Goal: Transaction & Acquisition: Purchase product/service

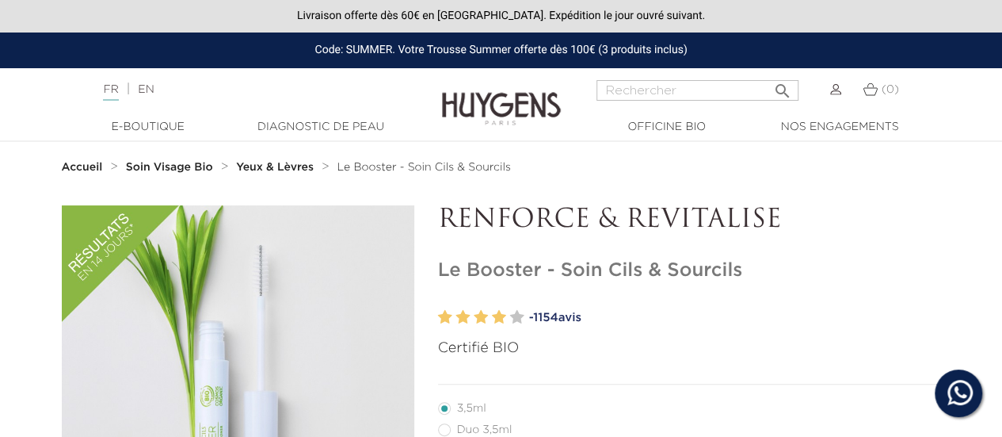
click at [445, 105] on img at bounding box center [501, 97] width 119 height 61
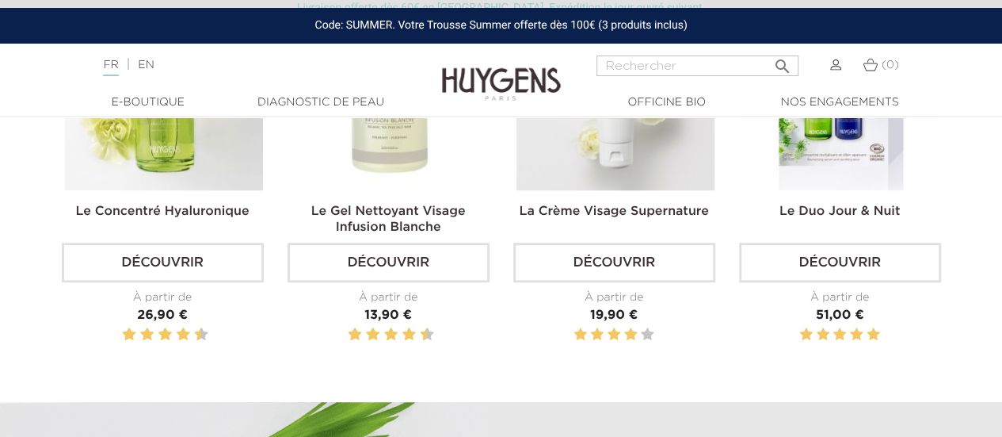
scroll to position [475, 0]
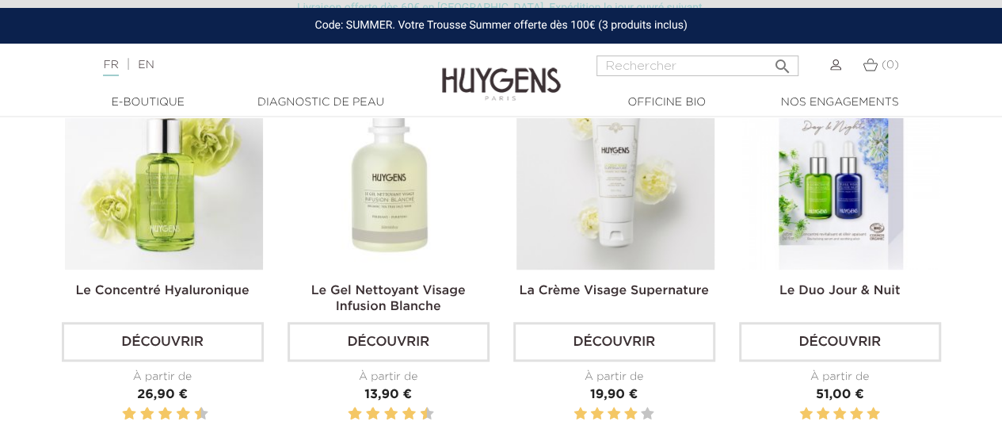
click at [219, 215] on img at bounding box center [164, 170] width 198 height 198
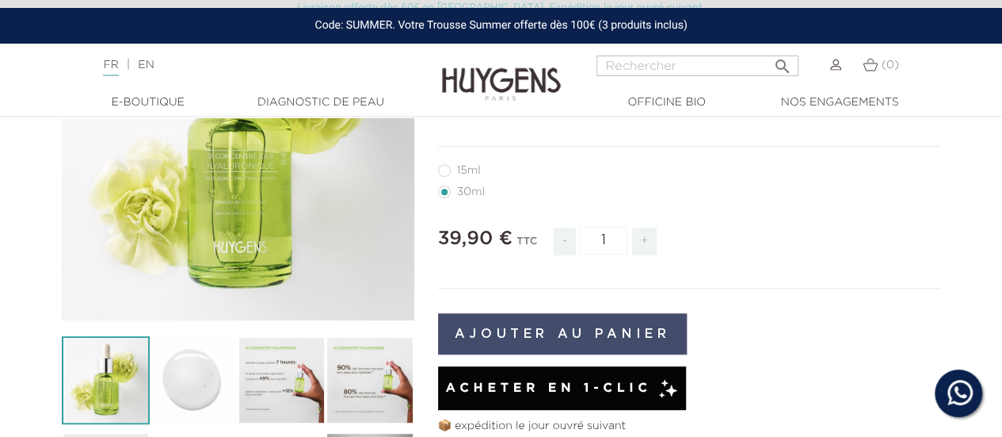
click at [538, 337] on button "Ajouter au panier" at bounding box center [563, 333] width 250 height 41
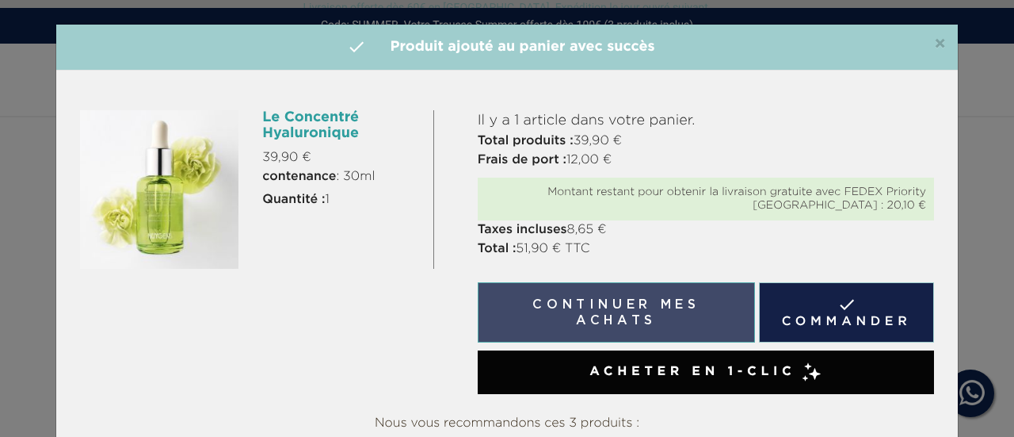
click at [645, 321] on button "Continuer mes achats" at bounding box center [616, 312] width 277 height 60
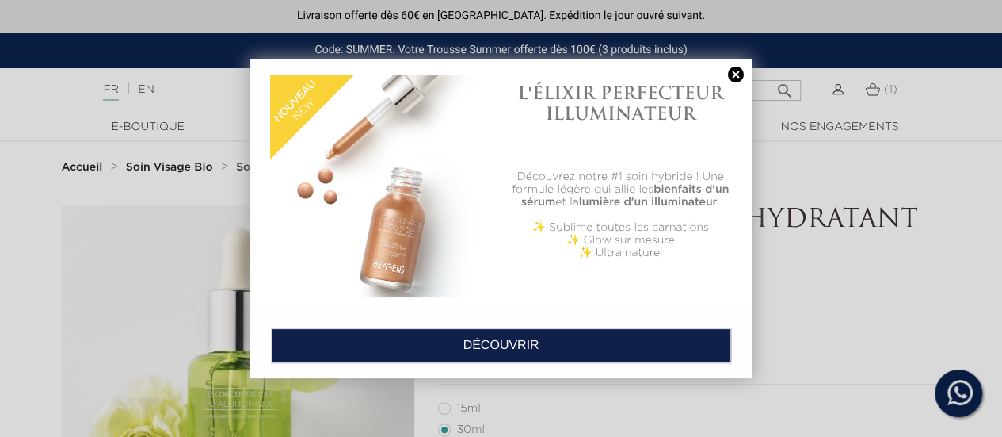
drag, startPoint x: 732, startPoint y: 76, endPoint x: 601, endPoint y: 95, distance: 132.1
click at [730, 76] on link at bounding box center [736, 75] width 22 height 17
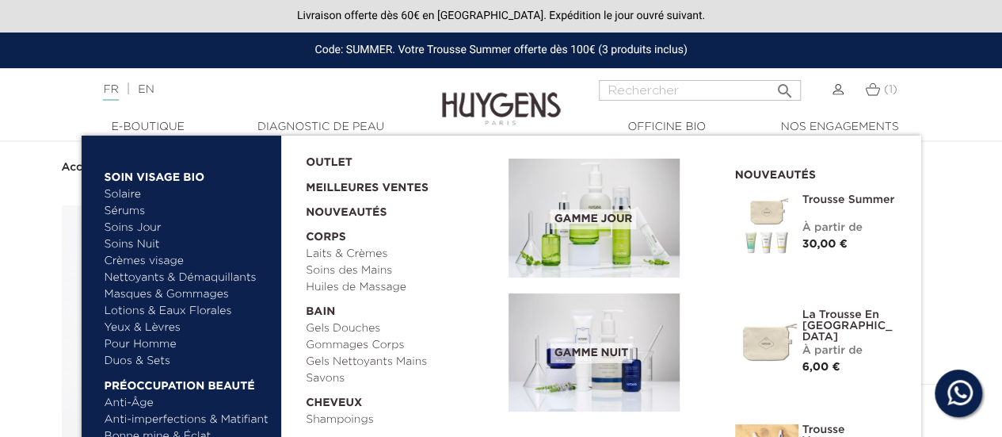
click at [601, 213] on span "Gamme jour" at bounding box center [594, 219] width 86 height 20
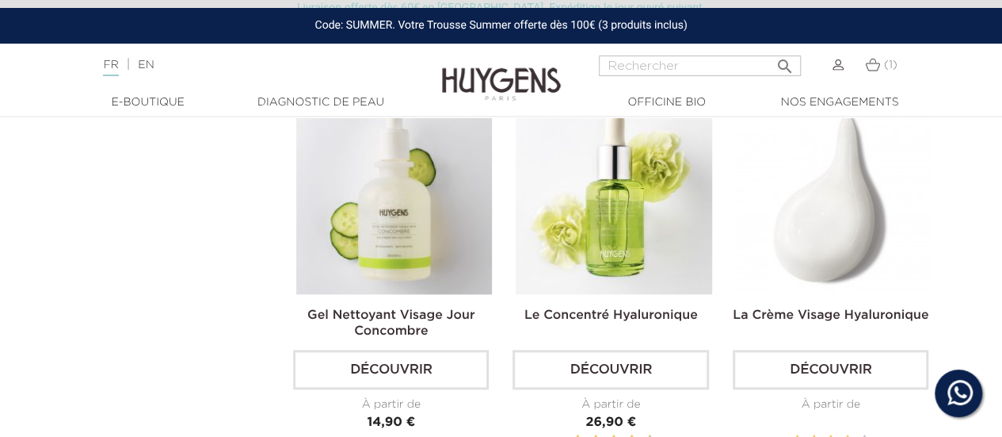
scroll to position [951, 0]
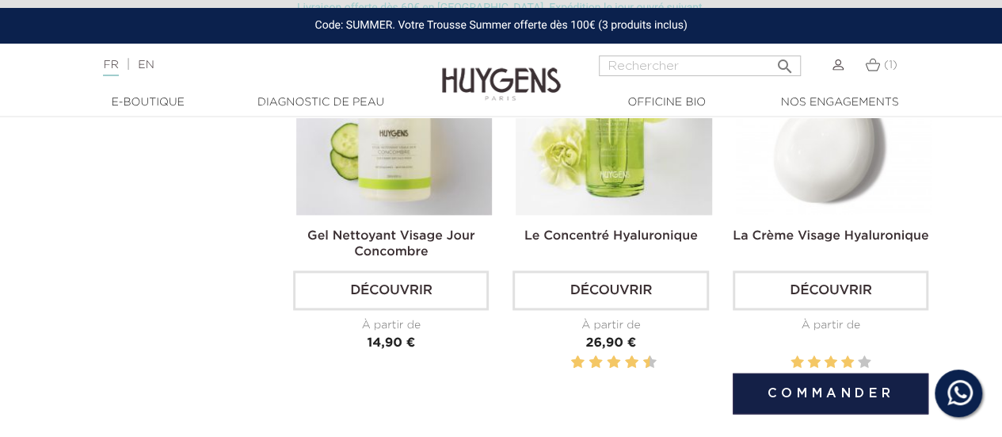
click at [859, 291] on link "Découvrir" at bounding box center [831, 290] width 196 height 40
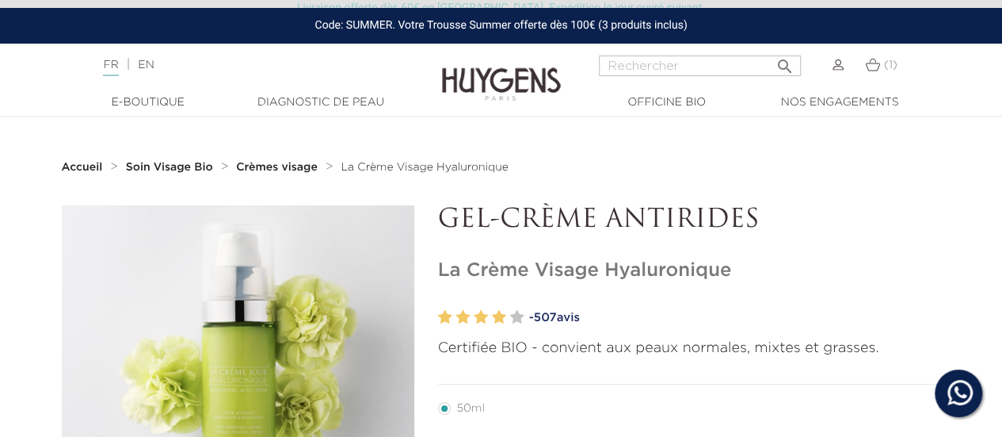
scroll to position [238, 0]
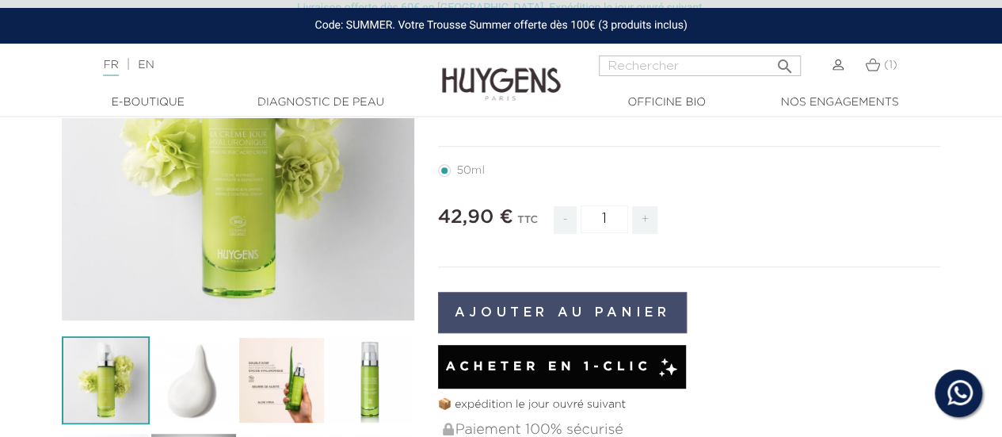
click at [586, 314] on button "Ajouter au panier" at bounding box center [563, 312] width 250 height 41
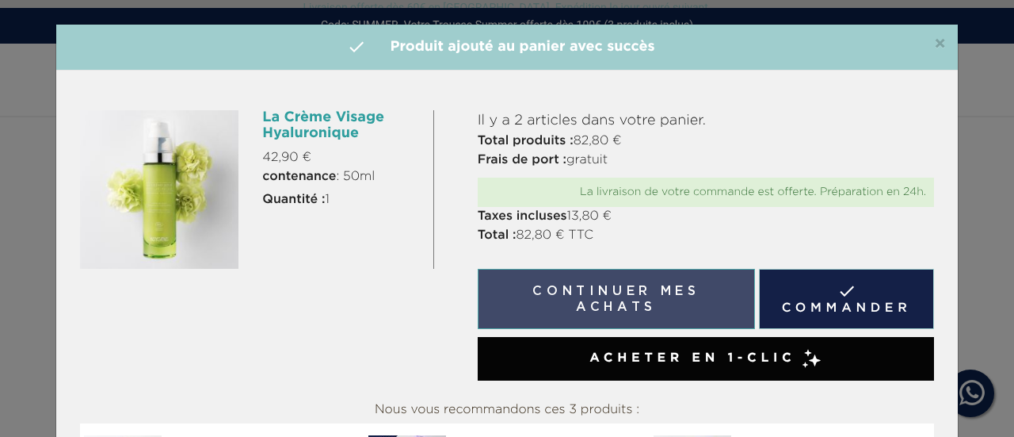
click at [612, 302] on button "Continuer mes achats" at bounding box center [616, 299] width 277 height 60
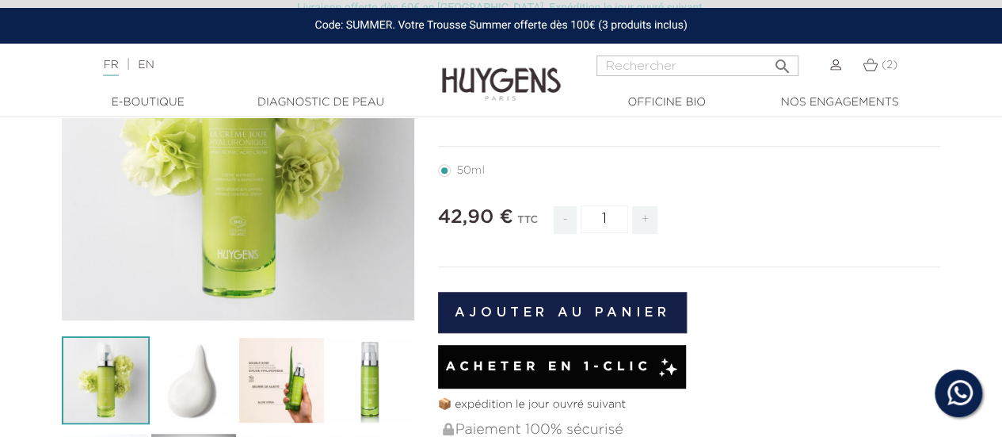
click at [475, 61] on img at bounding box center [501, 72] width 119 height 61
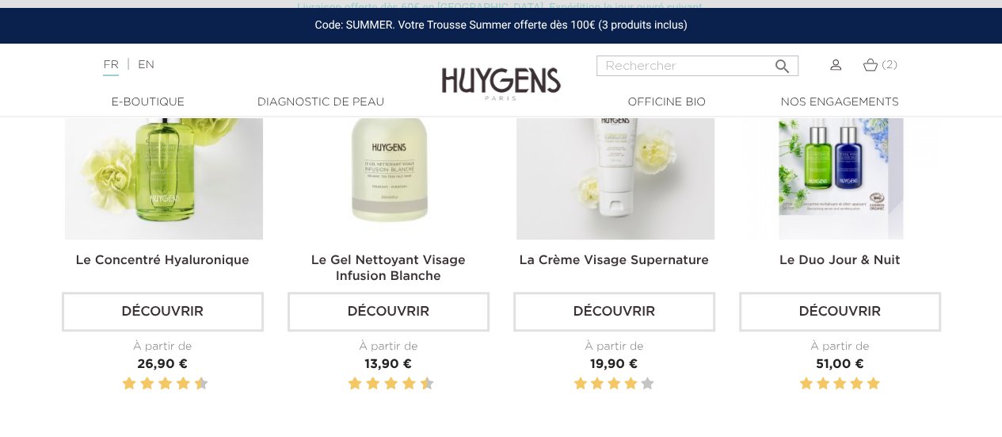
scroll to position [475, 0]
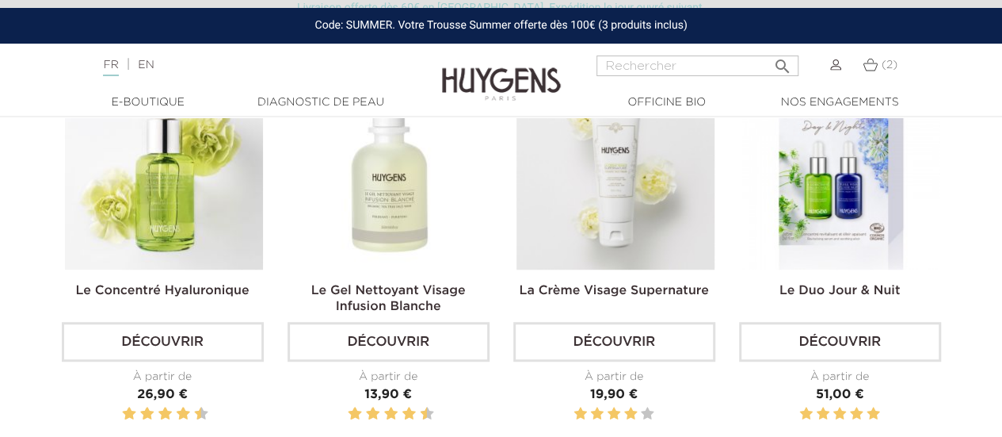
click at [845, 208] on img at bounding box center [841, 170] width 198 height 198
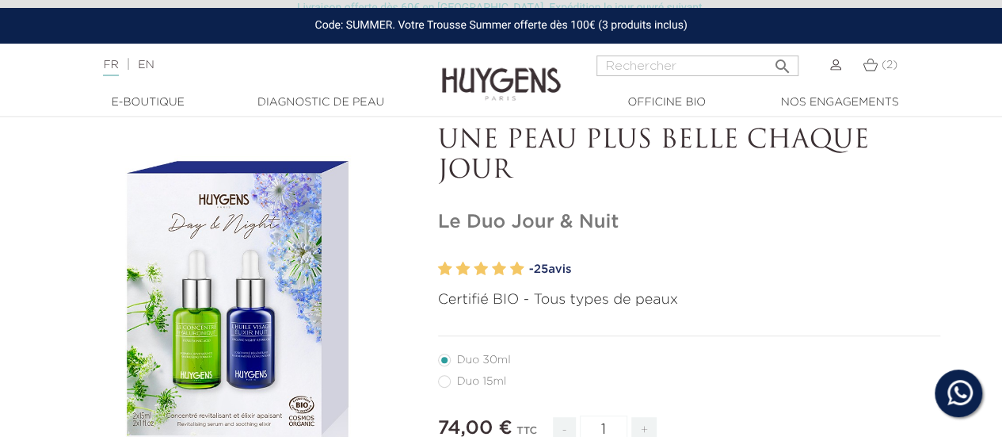
scroll to position [79, 0]
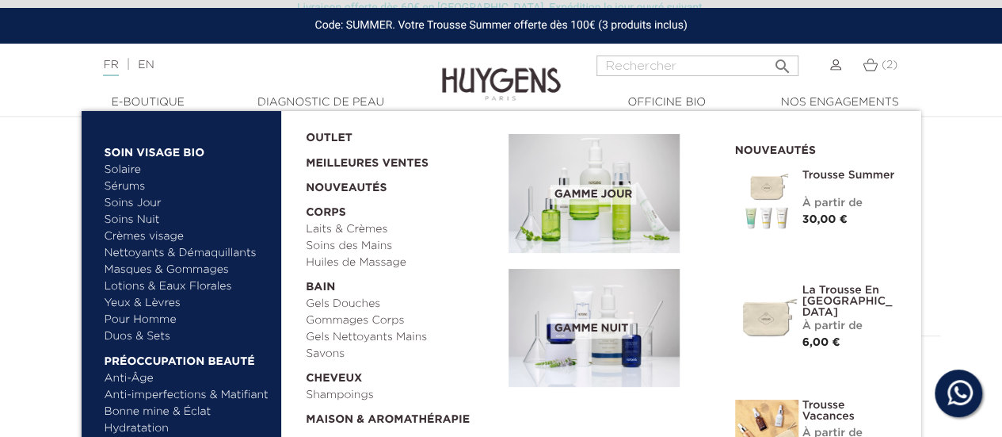
click at [592, 188] on span "Gamme jour" at bounding box center [594, 195] width 86 height 20
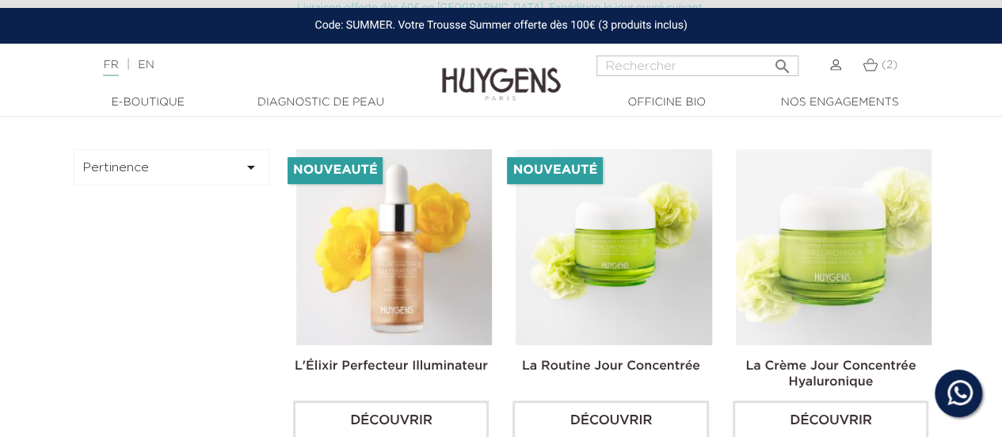
scroll to position [79, 0]
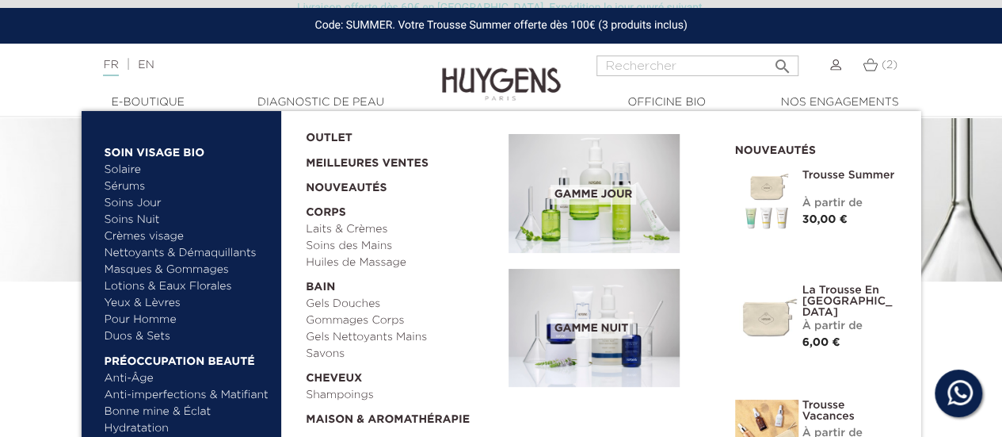
click at [142, 216] on link "Soins Nuit" at bounding box center [180, 220] width 151 height 17
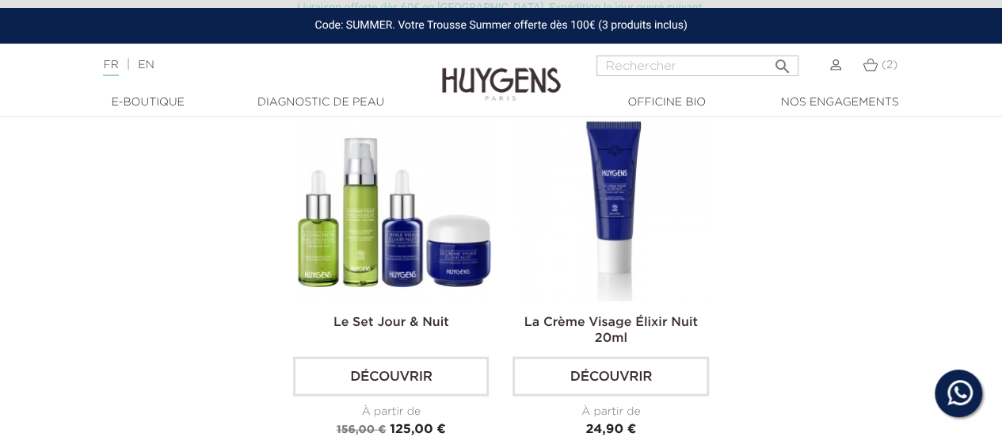
scroll to position [1743, 0]
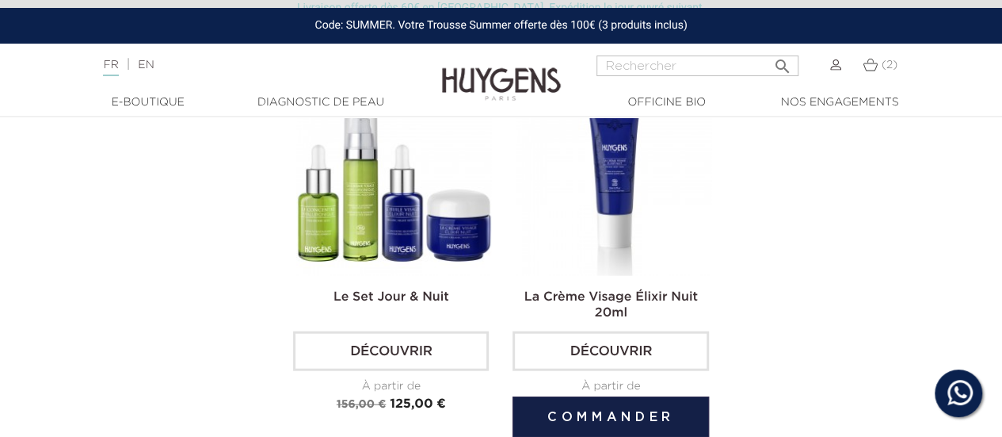
click at [596, 212] on img at bounding box center [614, 178] width 196 height 196
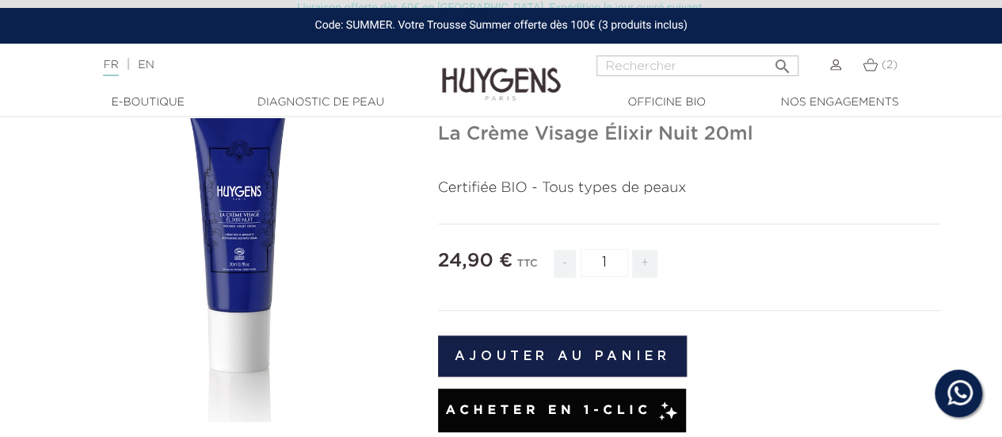
scroll to position [79, 0]
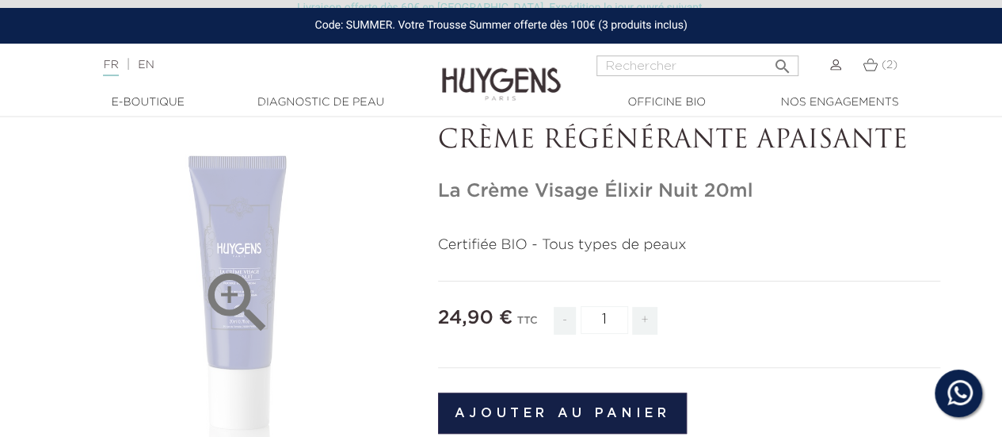
click at [258, 272] on icon "" at bounding box center [237, 302] width 79 height 79
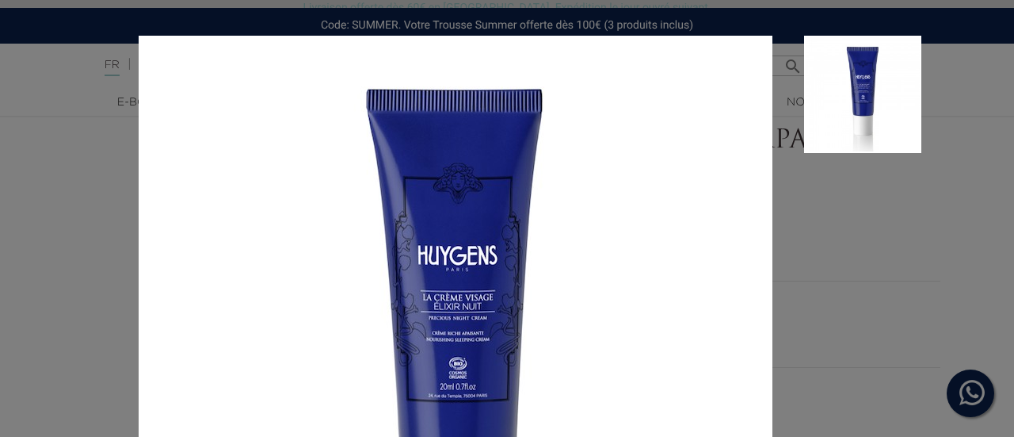
click at [883, 248] on aside at bounding box center [846, 370] width 149 height 669
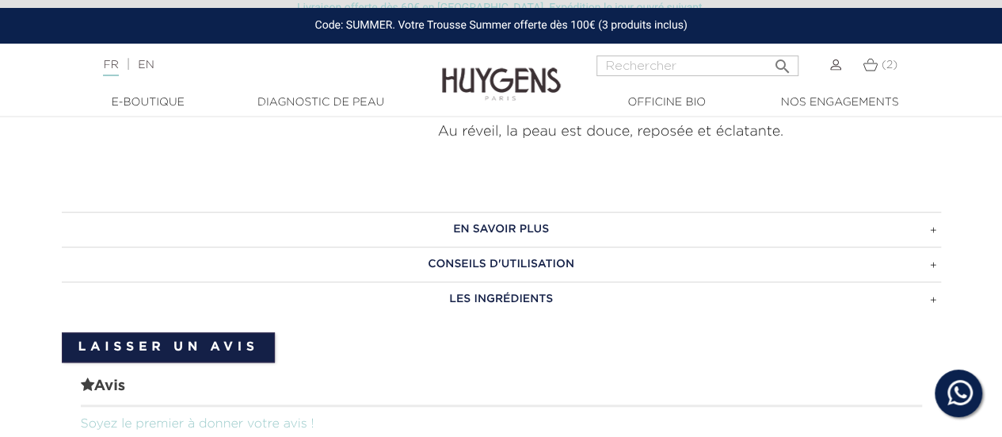
scroll to position [713, 0]
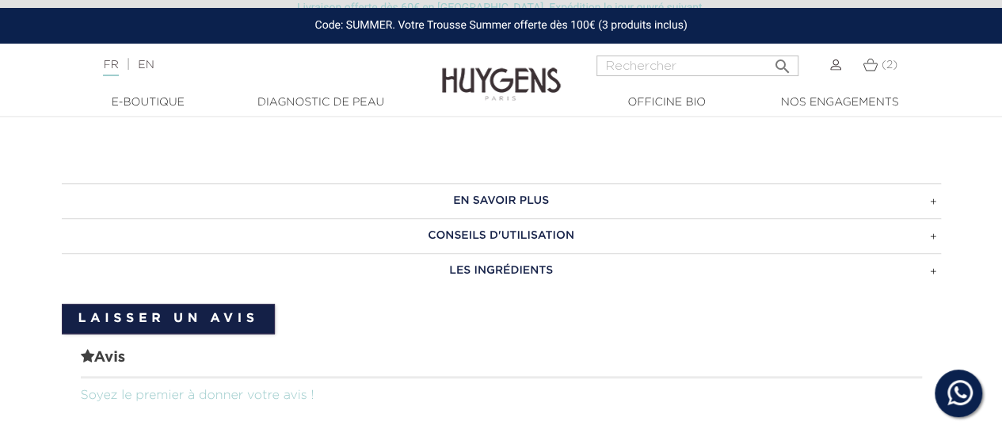
click at [563, 227] on h3 "Conseils d'utilisation" at bounding box center [501, 235] width 879 height 35
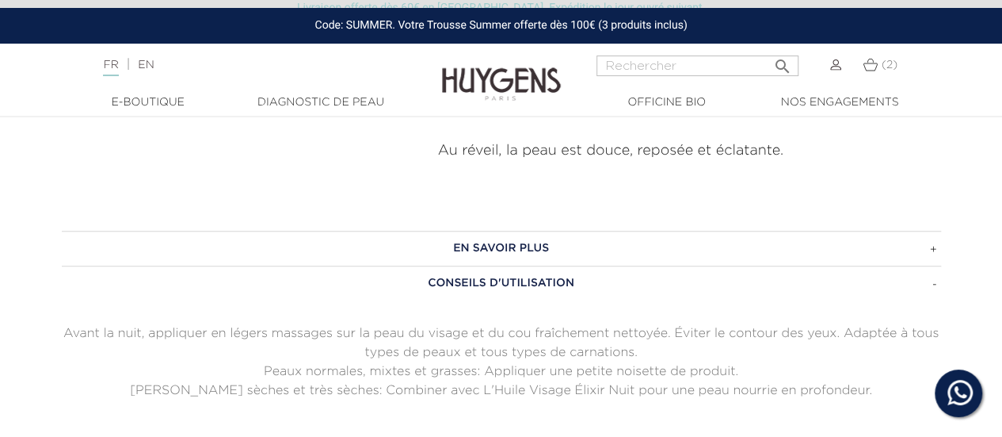
scroll to position [792, 0]
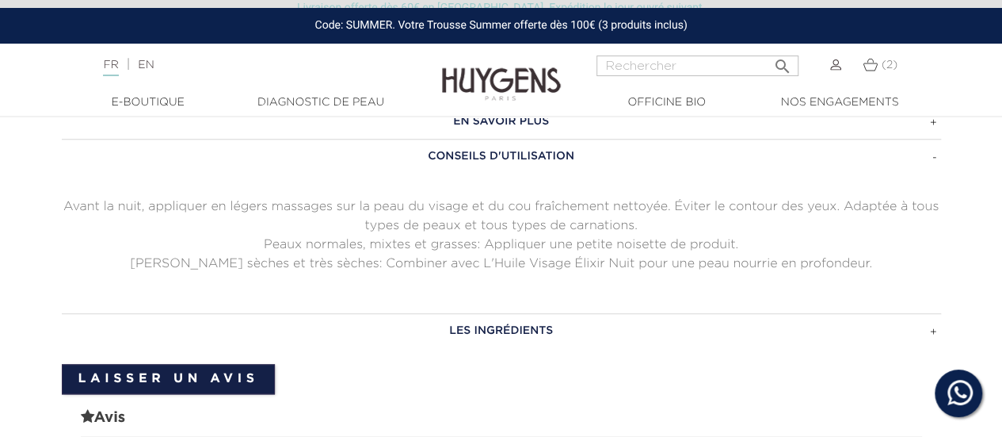
click at [477, 316] on h3 "Les ingrédients" at bounding box center [501, 330] width 879 height 35
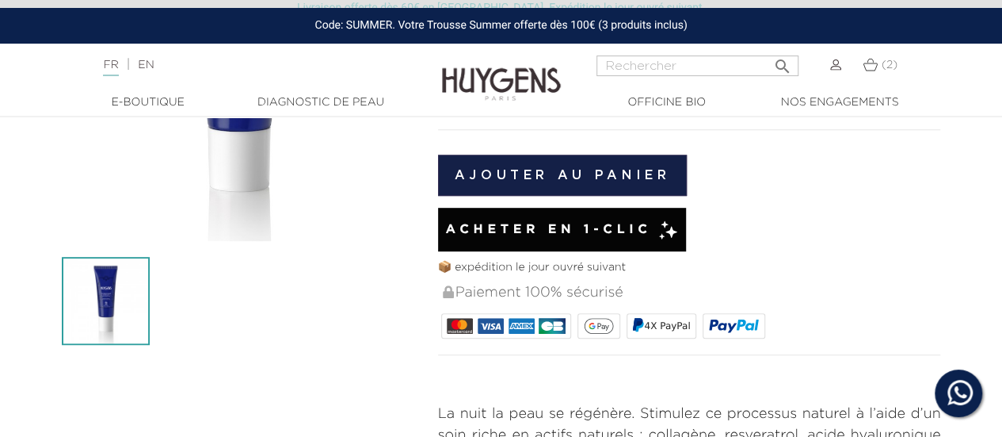
scroll to position [0, 0]
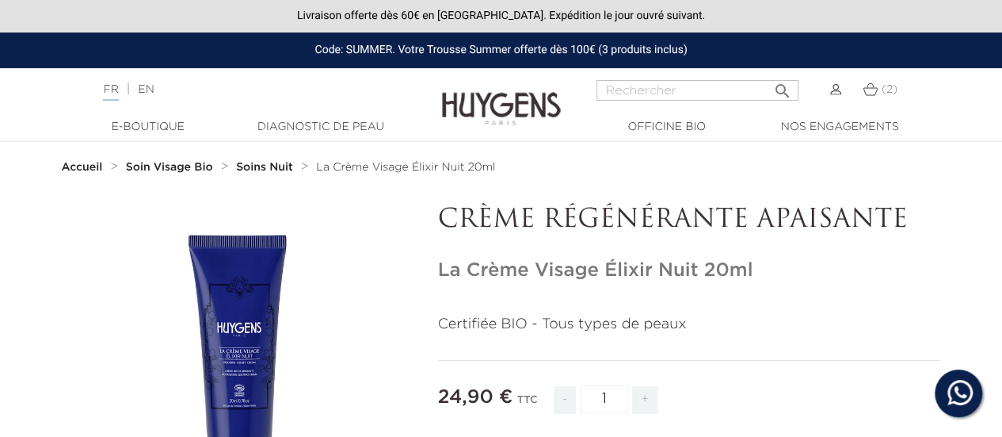
click at [246, 171] on strong "Soins Nuit" at bounding box center [264, 167] width 57 height 11
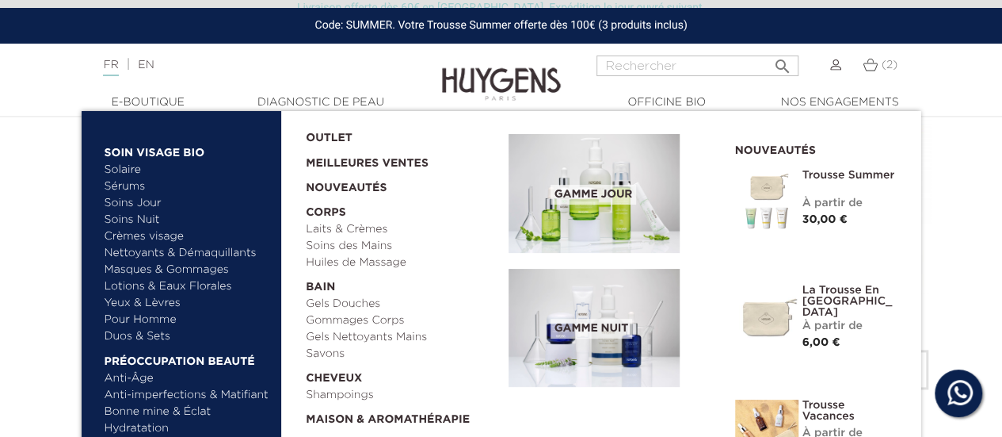
scroll to position [1030, 0]
click at [143, 299] on link "Yeux & Lèvres" at bounding box center [188, 303] width 166 height 17
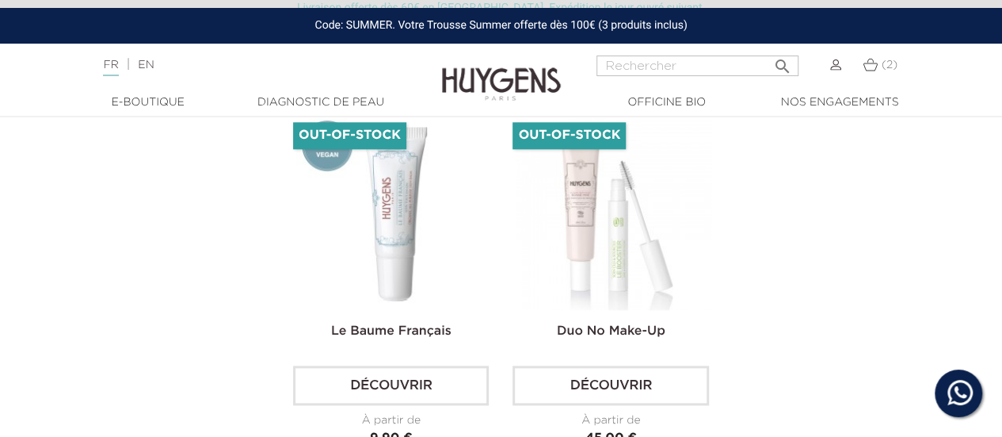
scroll to position [872, 0]
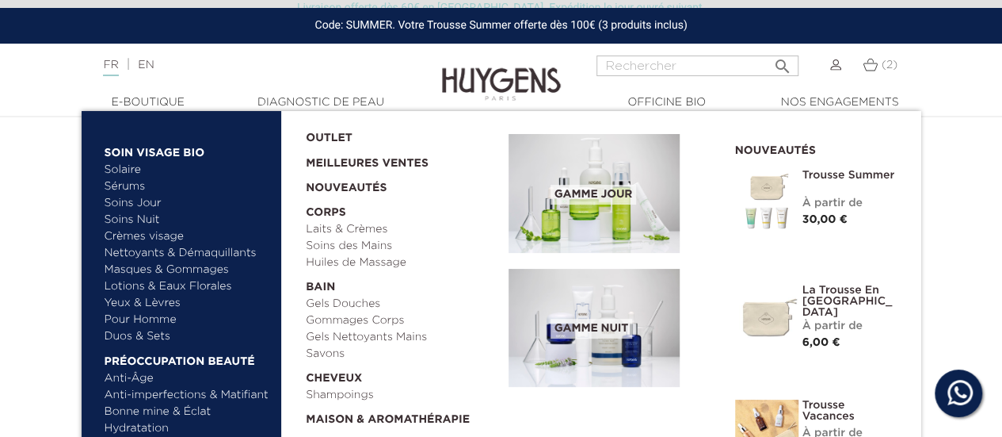
click at [157, 269] on link "Masques & Gommages" at bounding box center [188, 269] width 166 height 17
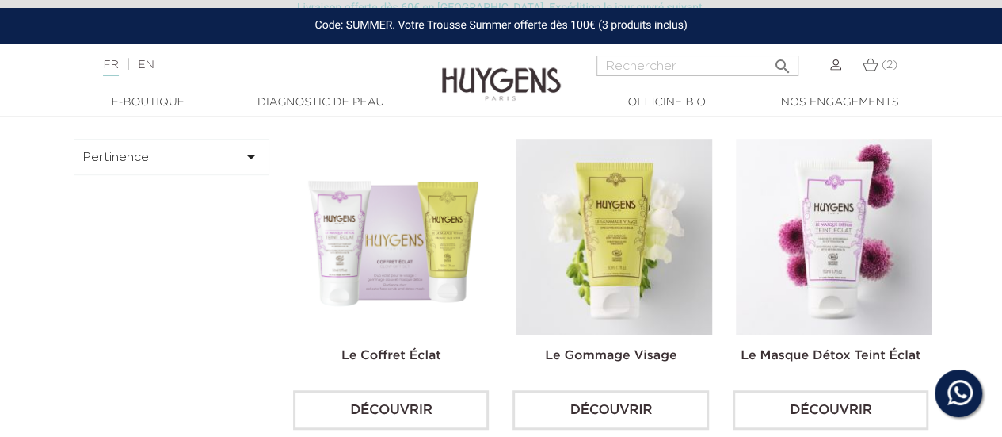
scroll to position [317, 0]
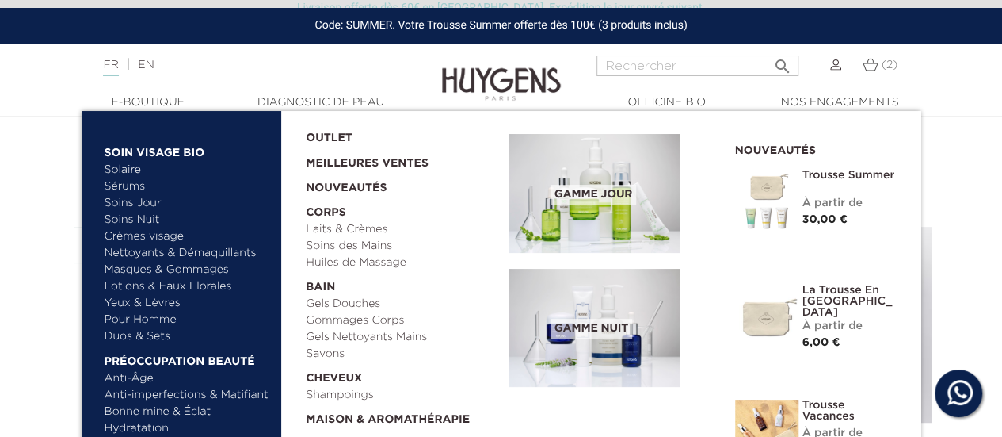
click at [122, 283] on link "Lotions & Eaux Florales" at bounding box center [188, 286] width 166 height 17
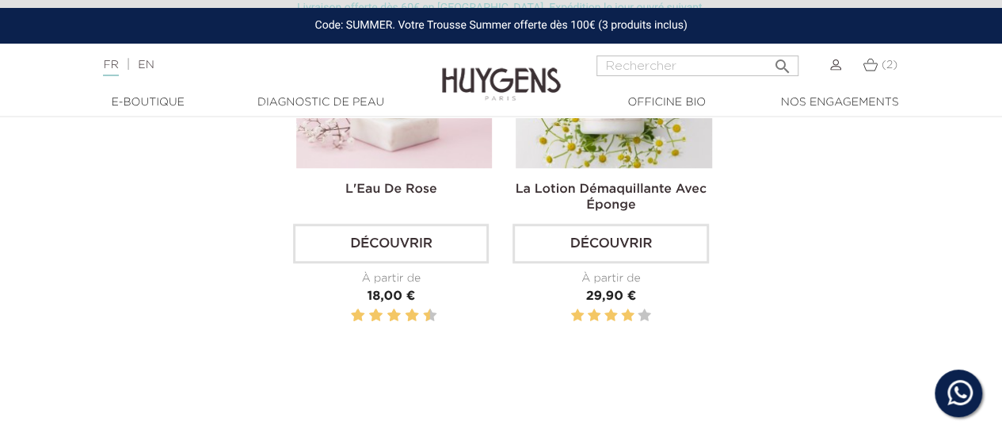
click at [473, 76] on img at bounding box center [501, 72] width 119 height 61
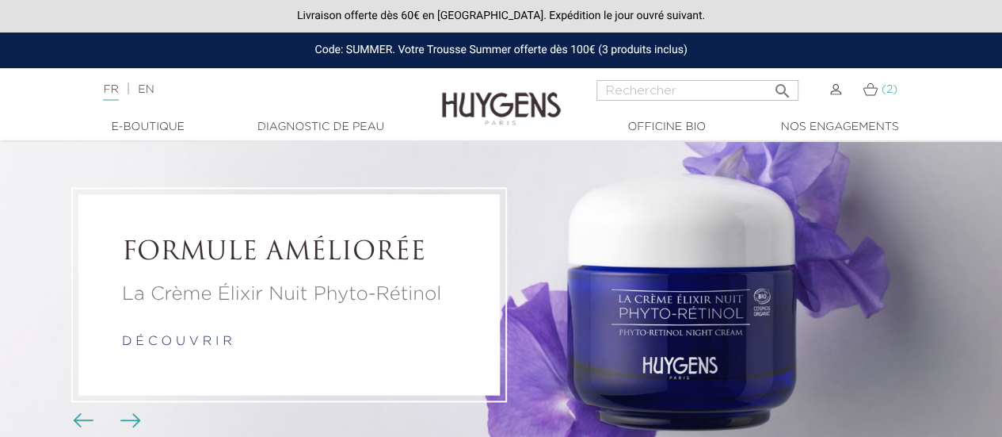
click at [870, 85] on img at bounding box center [870, 88] width 15 height 13
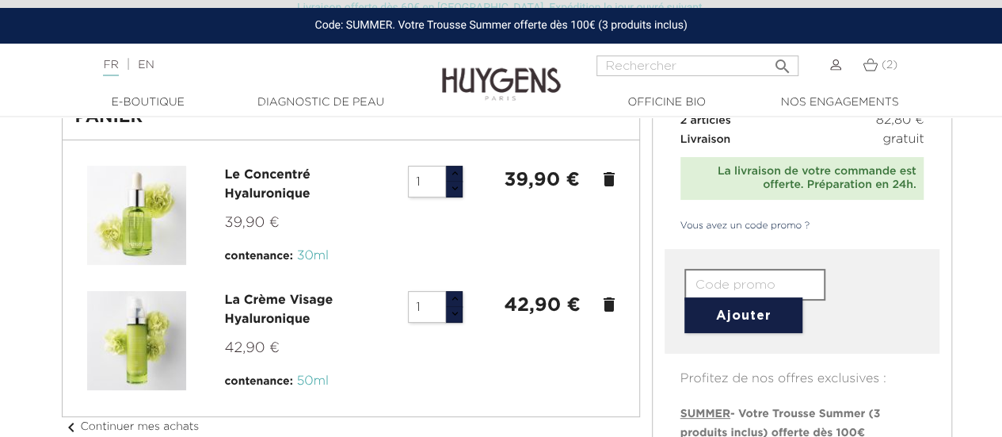
scroll to position [104, 0]
